Goal: Task Accomplishment & Management: Manage account settings

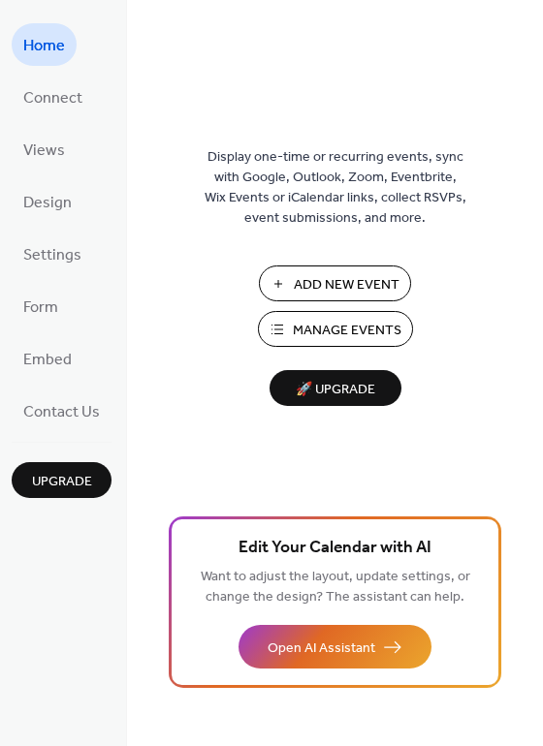
click at [323, 331] on span "Manage Events" at bounding box center [347, 331] width 109 height 20
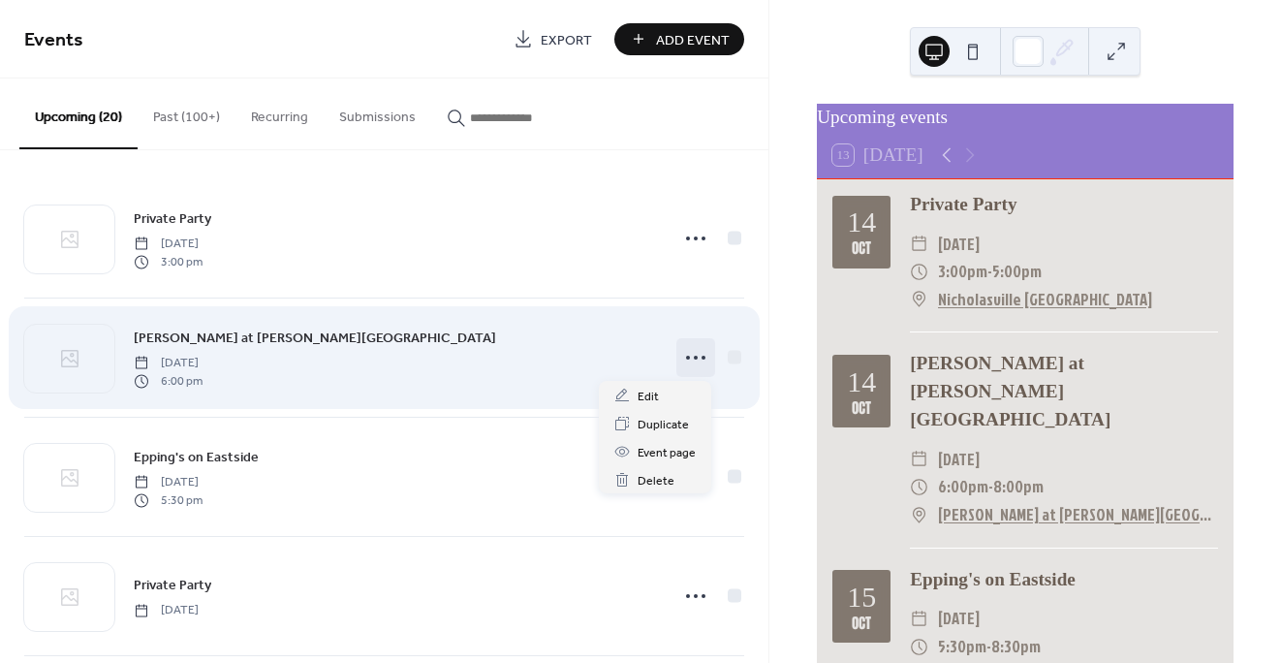
click at [692, 356] on icon at bounding box center [695, 357] width 31 height 31
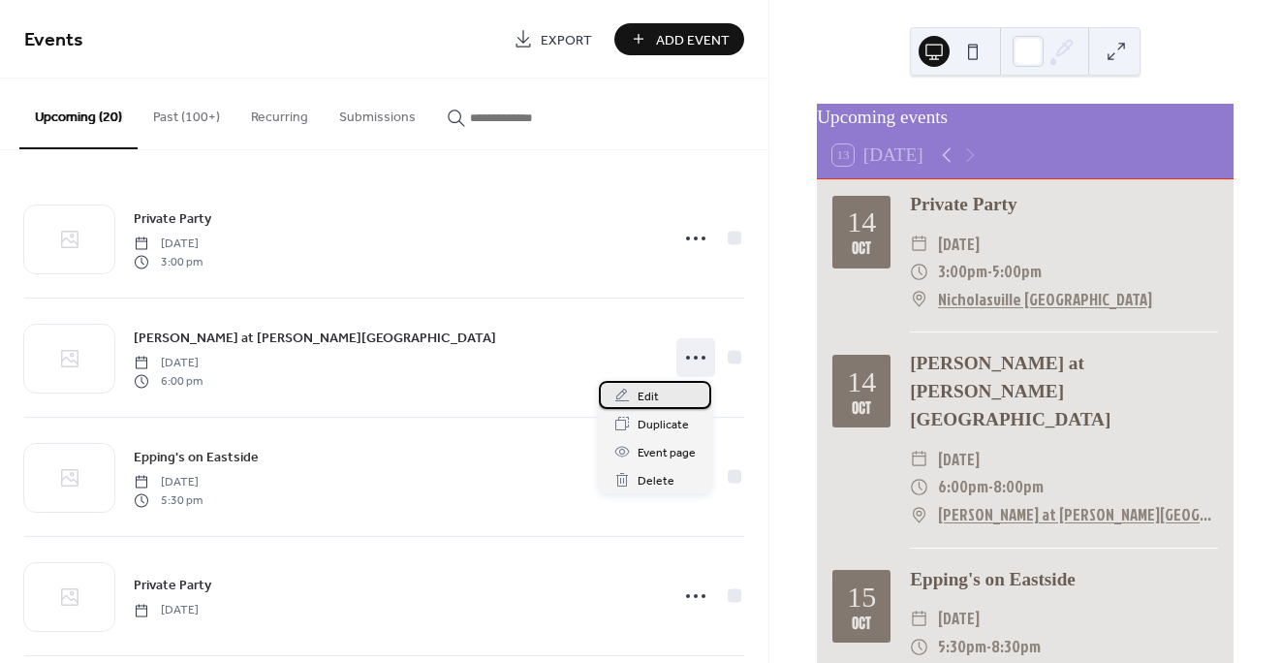
click at [643, 394] on span "Edit" at bounding box center [647, 397] width 21 height 20
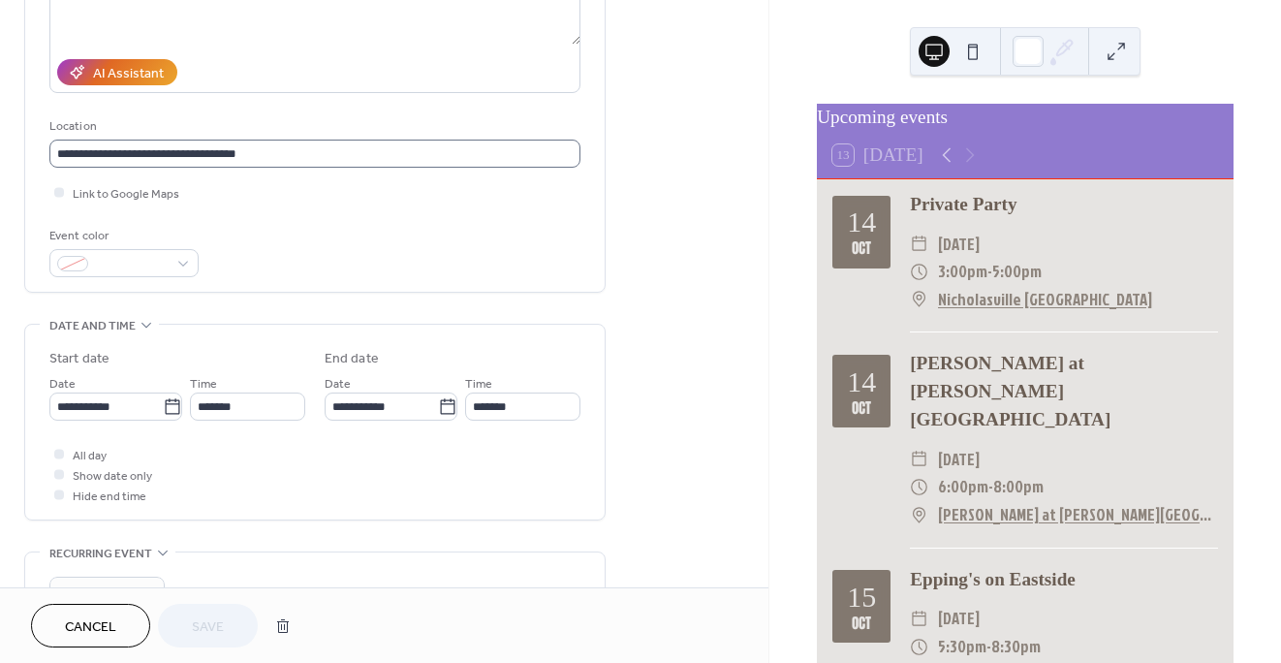
scroll to position [309, 0]
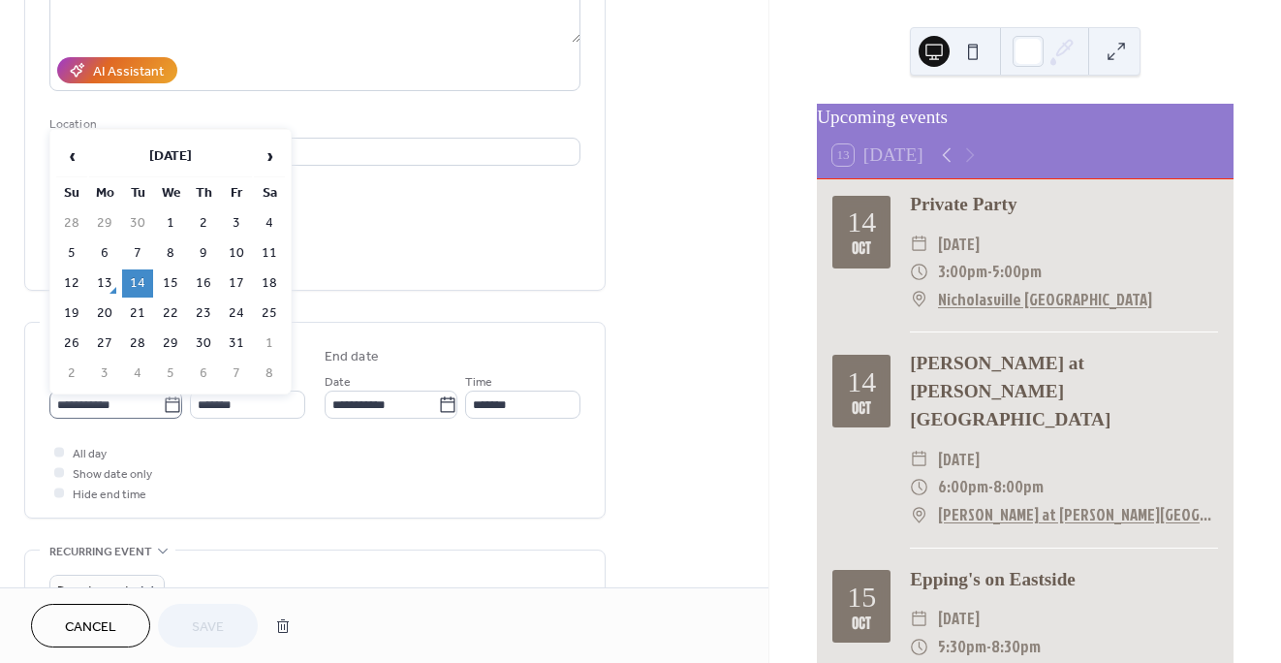
click at [168, 403] on icon at bounding box center [172, 404] width 15 height 16
click at [163, 403] on input "**********" at bounding box center [105, 404] width 113 height 28
click at [206, 286] on td "16" at bounding box center [203, 283] width 31 height 28
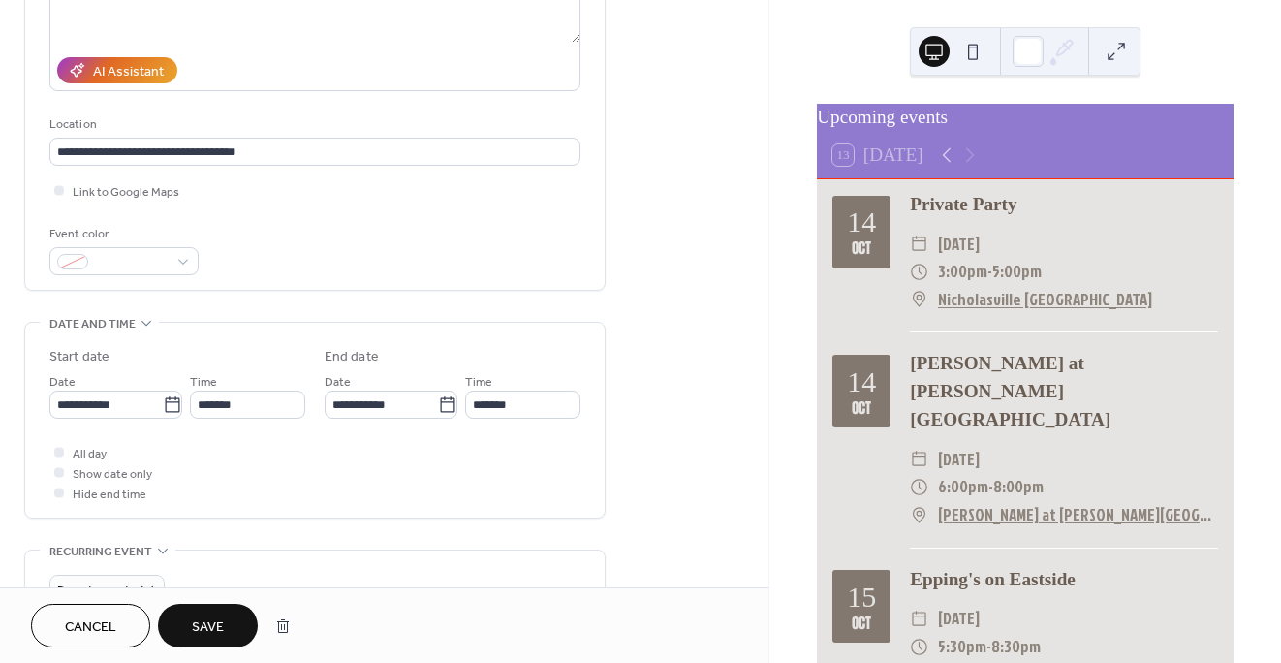
type input "**********"
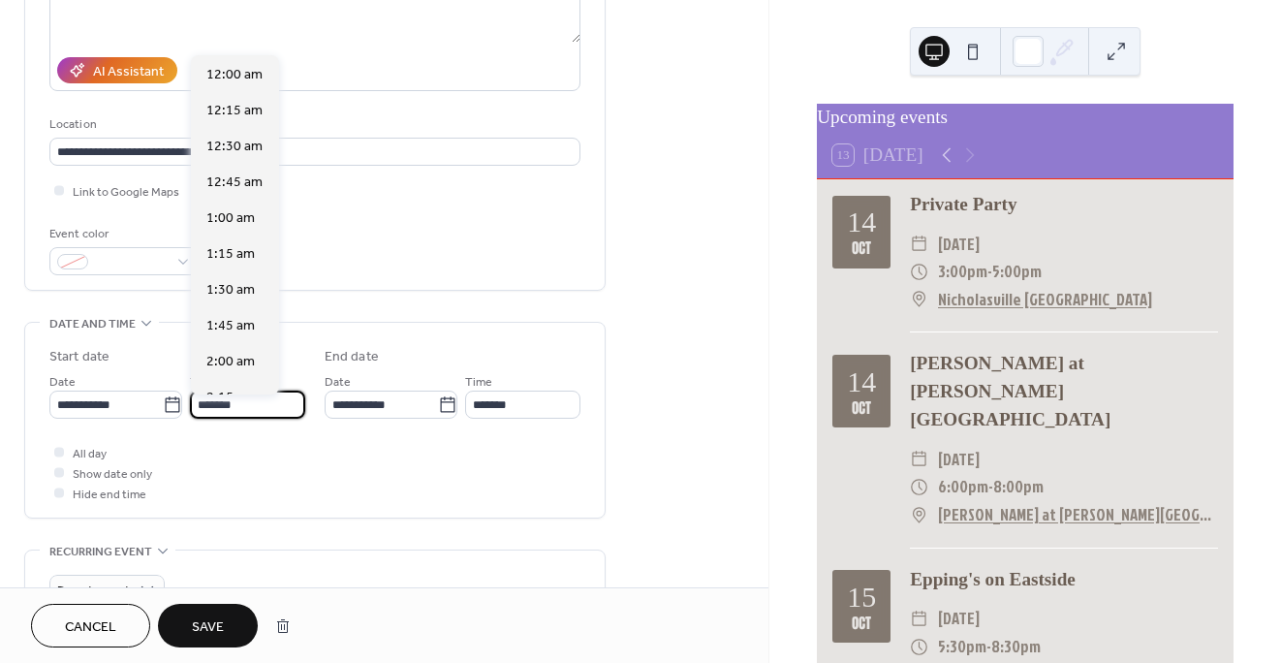
scroll to position [2581, 0]
click at [232, 404] on input "*******" at bounding box center [247, 404] width 115 height 28
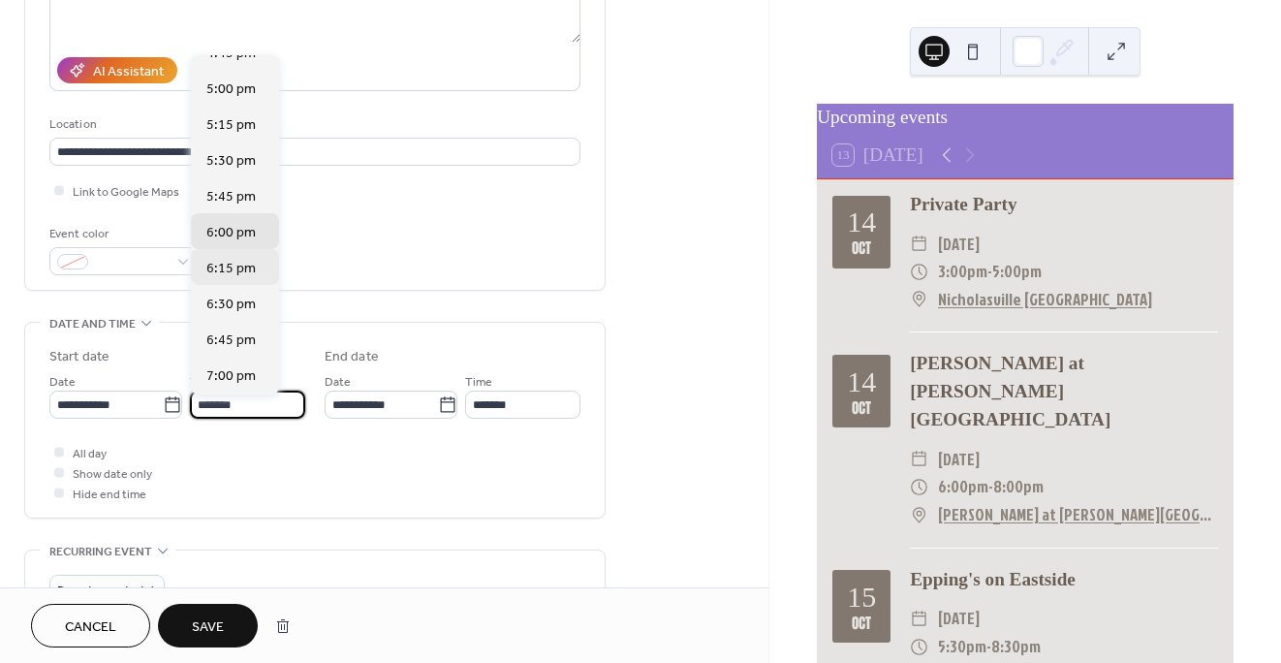
scroll to position [2420, 0]
click at [231, 169] on span "5:30 pm" at bounding box center [230, 164] width 49 height 20
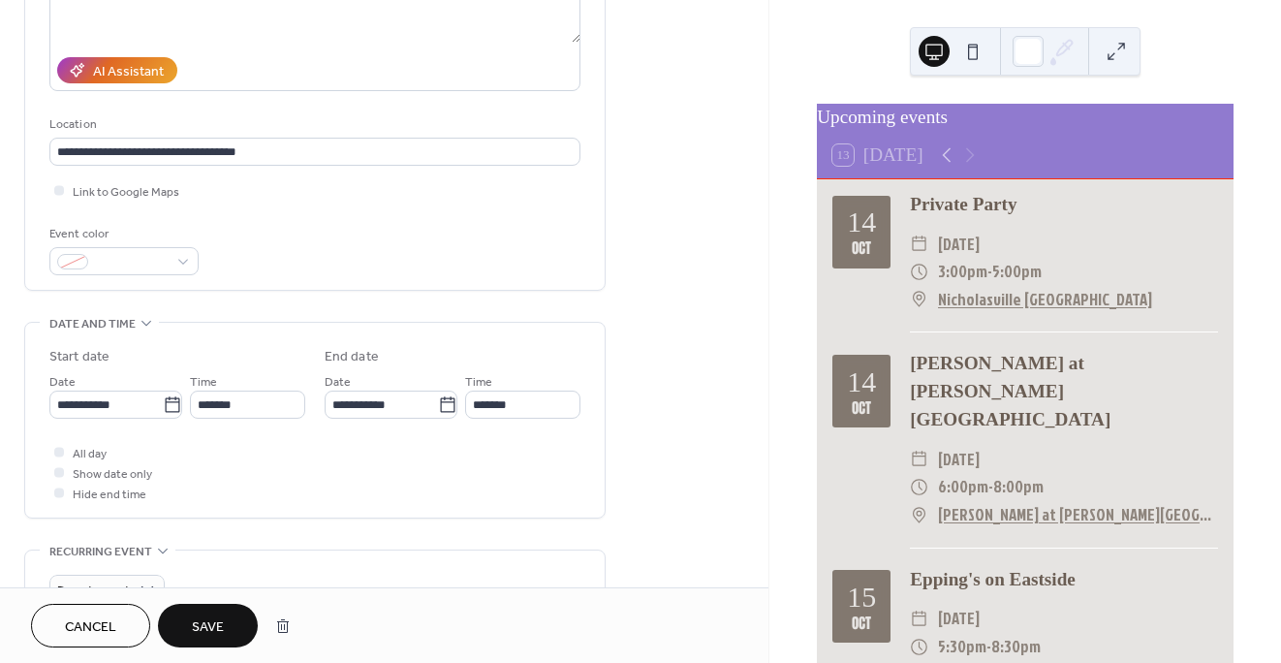
type input "*******"
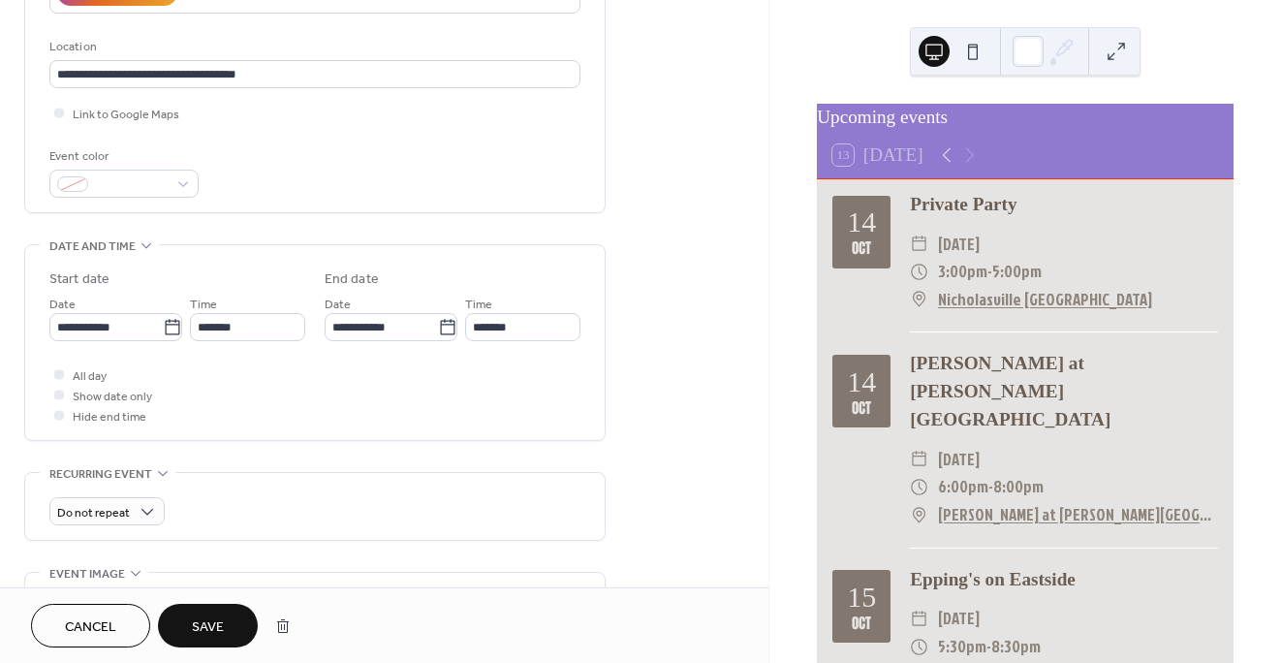
scroll to position [394, 0]
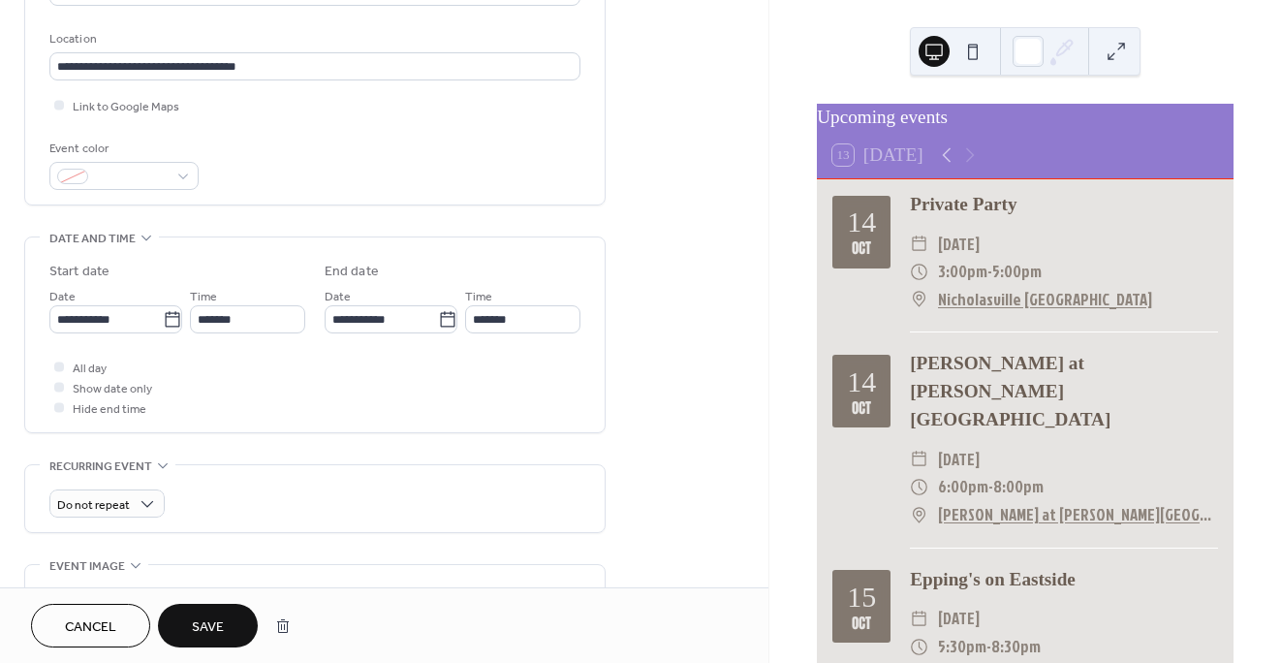
click at [207, 624] on span "Save" at bounding box center [208, 627] width 32 height 20
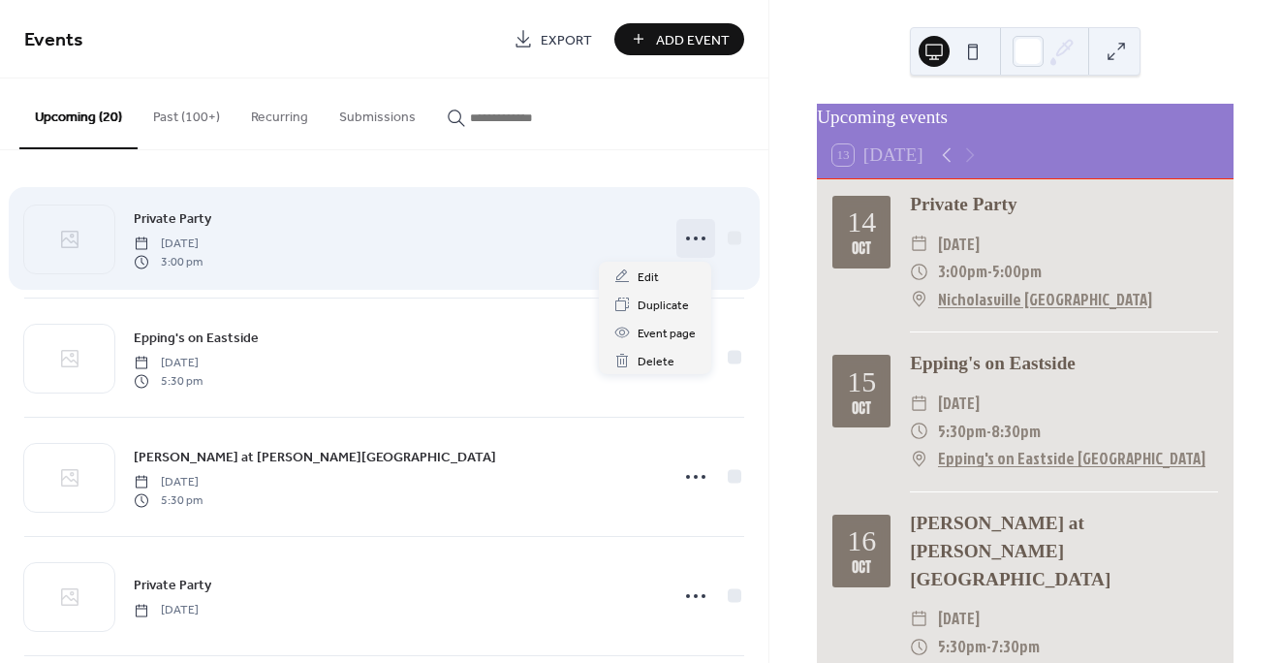
click at [686, 231] on icon at bounding box center [695, 238] width 31 height 31
click at [686, 244] on icon at bounding box center [695, 238] width 31 height 31
click at [689, 228] on icon at bounding box center [695, 238] width 31 height 31
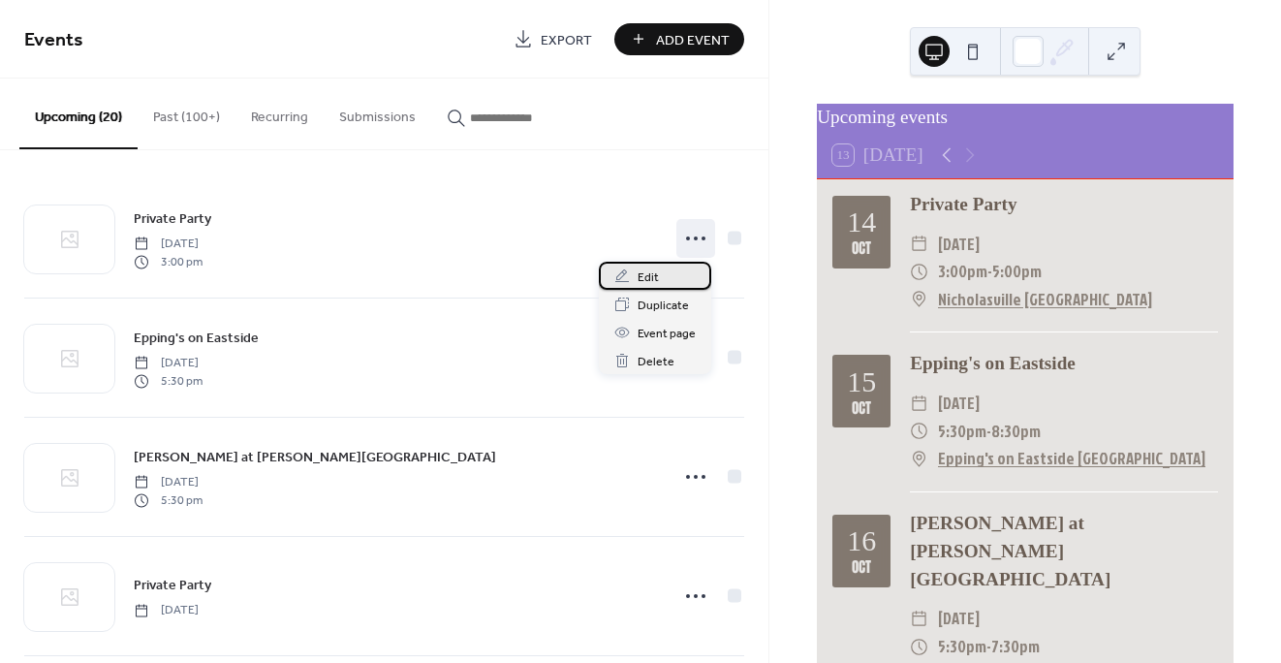
click at [642, 271] on span "Edit" at bounding box center [647, 277] width 21 height 20
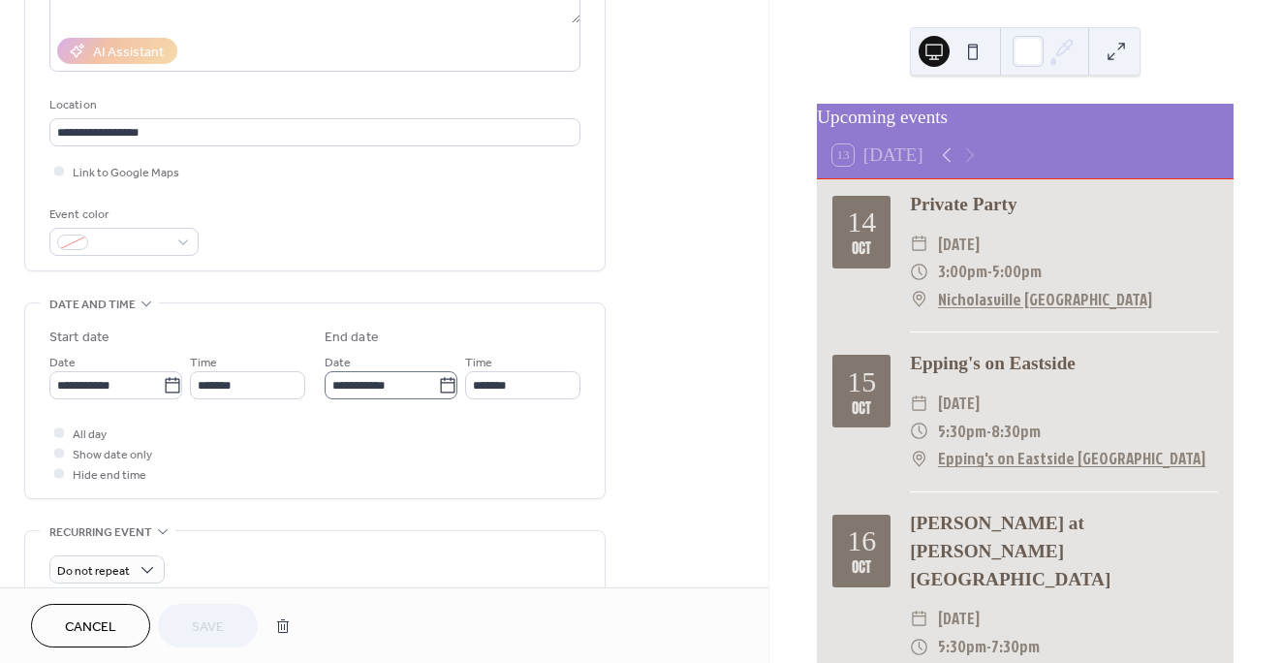
scroll to position [329, 0]
click at [57, 477] on div at bounding box center [59, 472] width 10 height 10
click at [208, 624] on span "Save" at bounding box center [208, 627] width 32 height 20
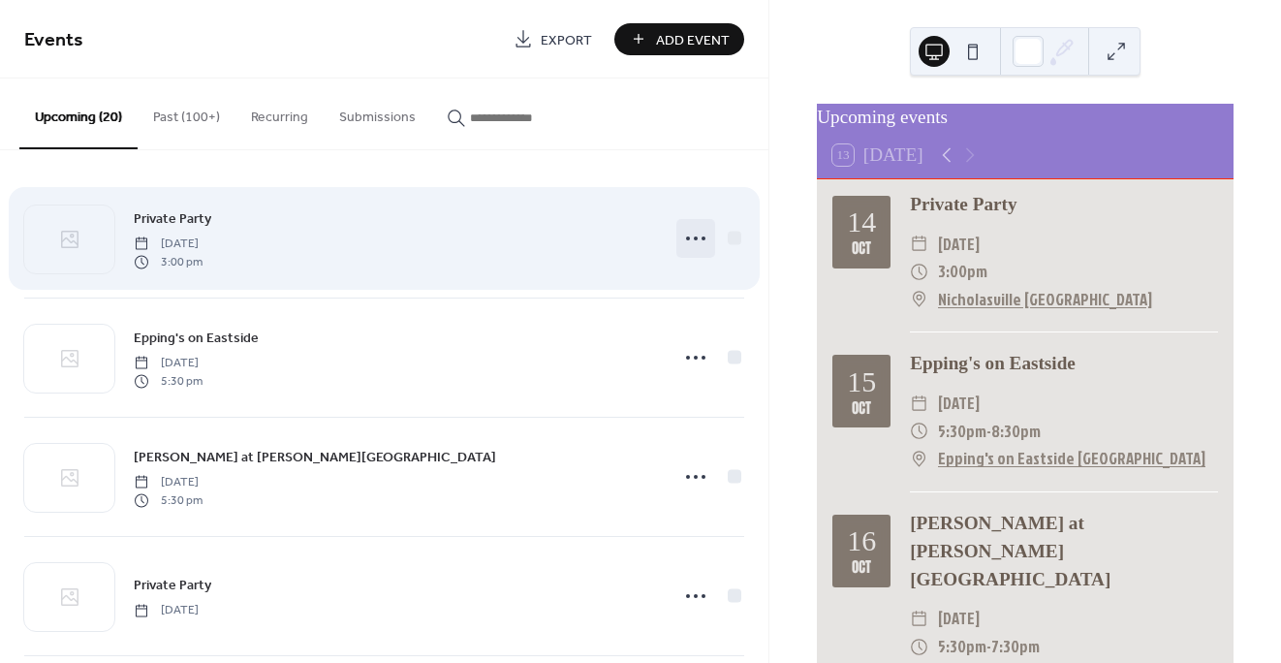
click at [683, 236] on icon at bounding box center [695, 238] width 31 height 31
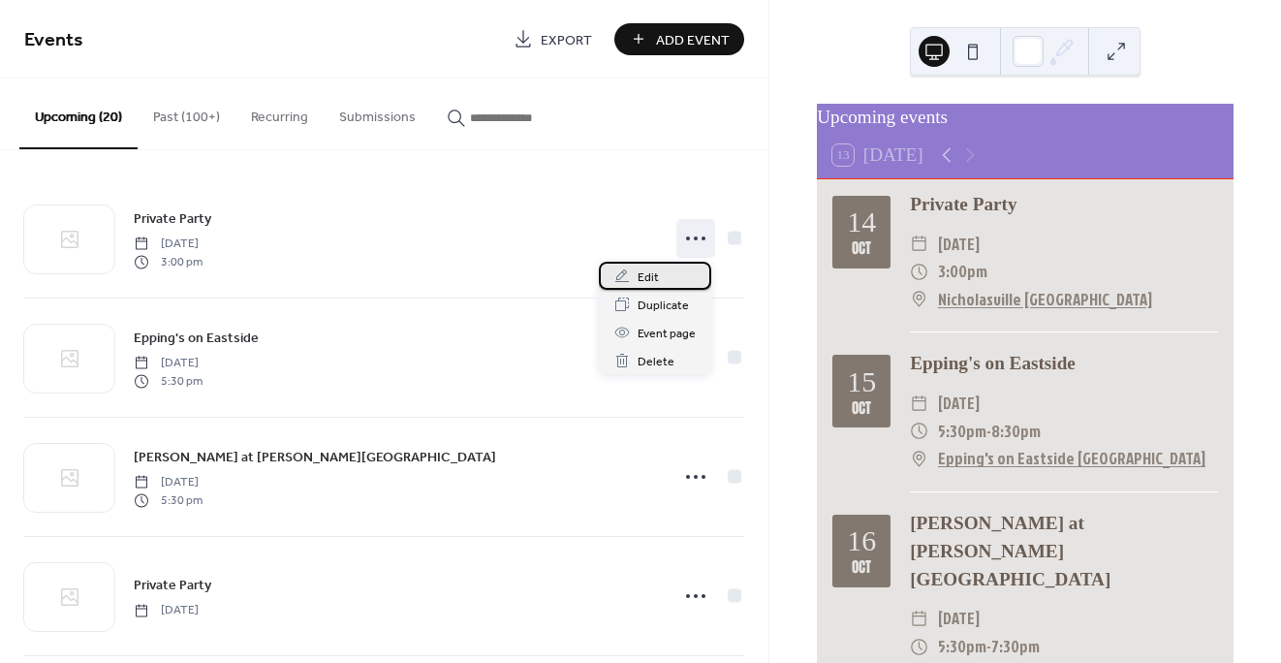
click at [648, 277] on span "Edit" at bounding box center [647, 277] width 21 height 20
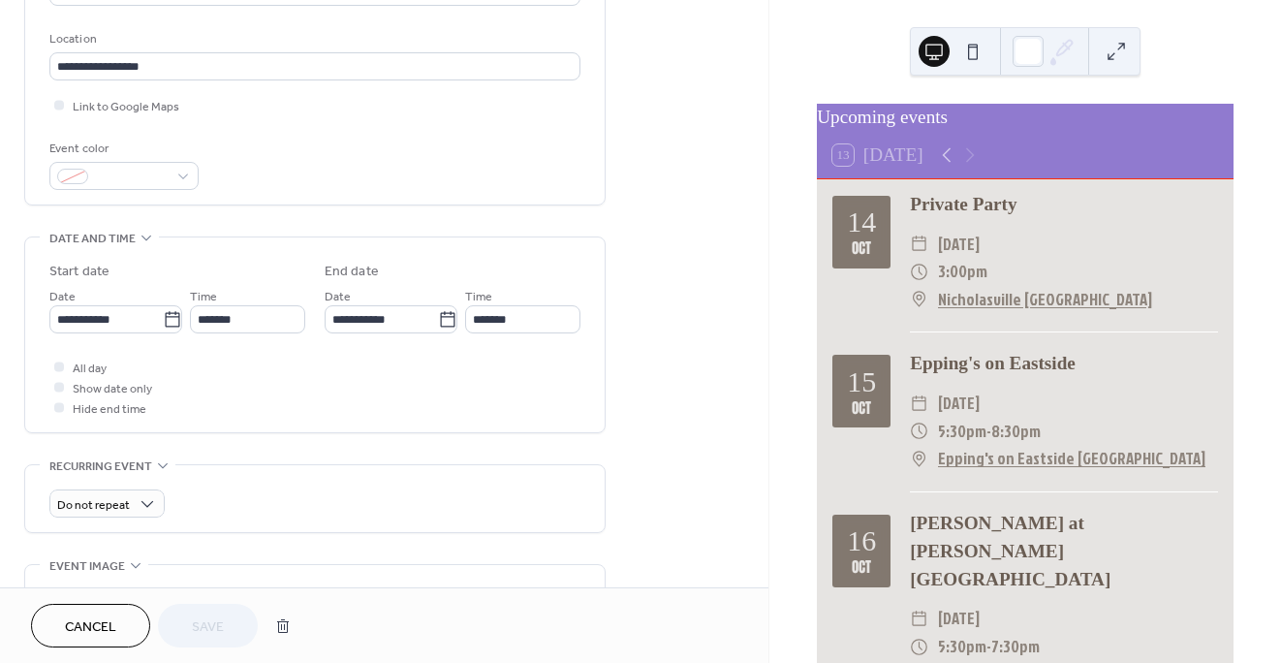
scroll to position [401, 0]
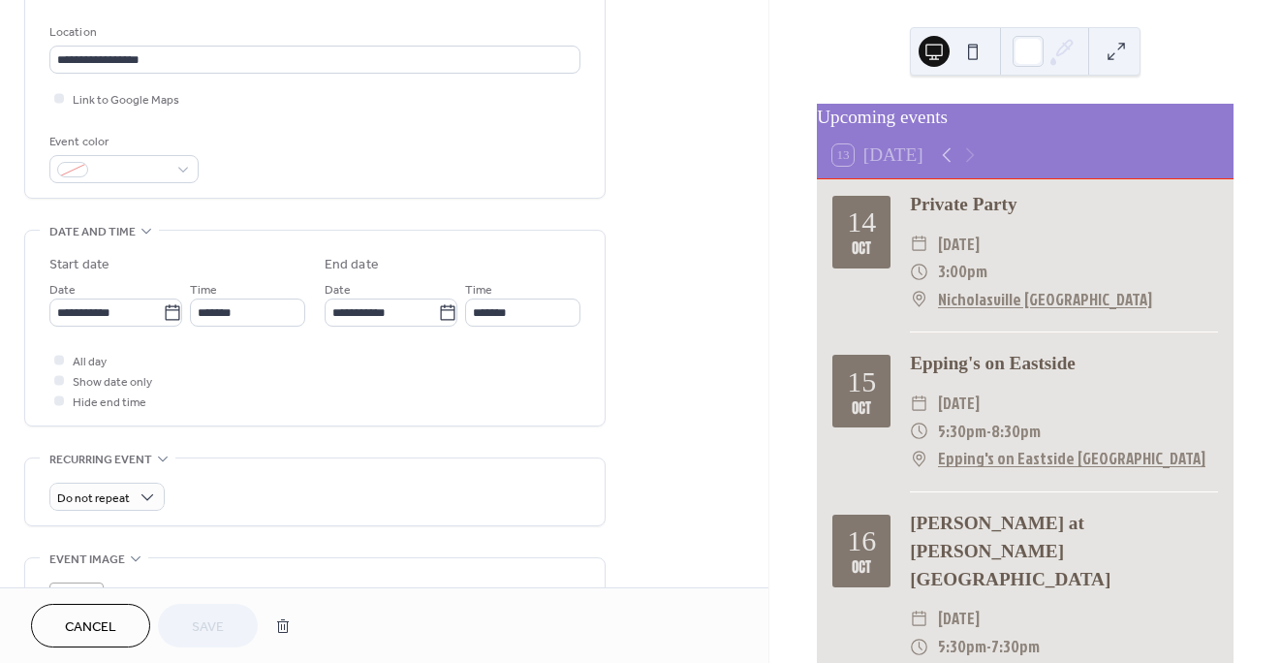
click at [57, 361] on div at bounding box center [59, 360] width 10 height 10
click at [56, 402] on div at bounding box center [59, 400] width 10 height 10
click at [62, 361] on div at bounding box center [59, 360] width 10 height 10
click at [212, 625] on span "Save" at bounding box center [208, 627] width 32 height 20
